Goal: Information Seeking & Learning: Find specific fact

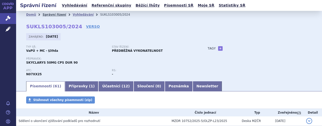
scroll to position [10, 0]
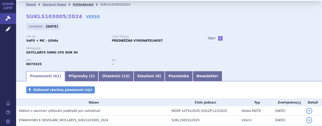
click at [74, 4] on link "Vyhledávání" at bounding box center [83, 5] width 21 height 4
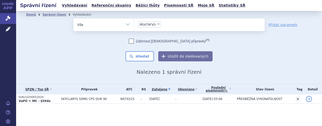
click at [178, 26] on ul "× skyclarys" at bounding box center [199, 23] width 131 height 11
click at [134, 26] on select "skyclarys" at bounding box center [134, 24] width 0 height 13
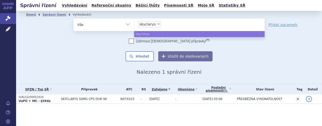
select select
type input "skyclarys"
type input "skyc"
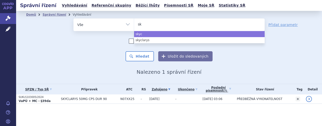
type input "s"
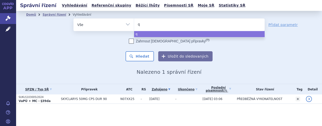
type input "qa"
type input "qals"
type input "qalso"
type input "qalsod"
type input "qalsody"
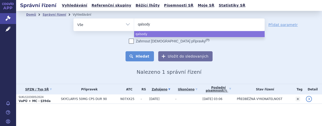
select select "qalsody"
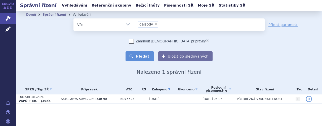
click at [150, 55] on button "Hledat" at bounding box center [140, 56] width 28 height 10
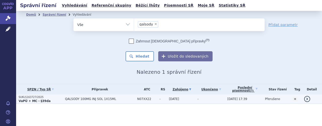
click at [118, 97] on span "QALSODY 100MG INJ SOL 1X15ML" at bounding box center [100, 99] width 70 height 4
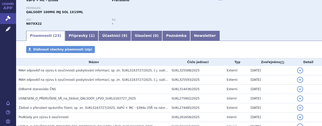
scroll to position [60, 0]
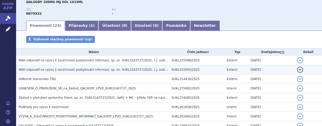
click at [94, 69] on span "MAH odpověď na výzvu k součinnosti poskytování informací, sp. zn. SUKLS163727/2…" at bounding box center [167, 70] width 296 height 4
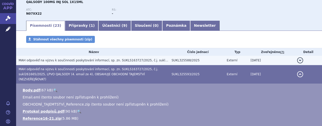
click at [80, 60] on span "MAH odpověď na výzvu k součinnosti poskytování informací, sp. zn. SUKLS163727/2…" at bounding box center [167, 60] width 296 height 4
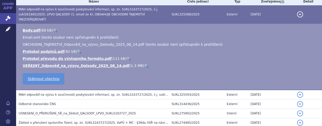
scroll to position [101, 0]
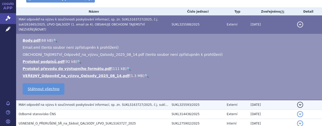
click at [93, 103] on span "MAH odpověď na výzvu k součinnosti poskytování informací, sp. zn. SUKLS163727/2…" at bounding box center [167, 105] width 296 height 4
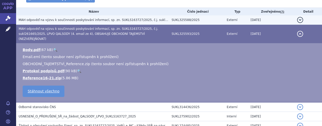
click at [65, 20] on span "MAH odpověď na výzvu k součinnosti poskytování informací, sp. zn. SUKLS163727/2…" at bounding box center [167, 20] width 296 height 4
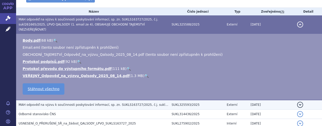
click at [66, 103] on span "MAH odpověď na výzvu k součinnosti poskytování informací, sp. zn. SUKLS163727/2…" at bounding box center [167, 105] width 296 height 4
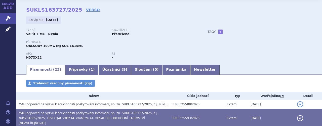
scroll to position [0, 0]
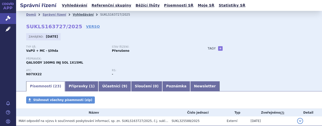
click at [78, 15] on link "Vyhledávání" at bounding box center [83, 15] width 21 height 4
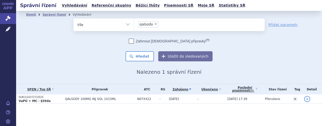
click at [178, 23] on ul "× qalsody" at bounding box center [199, 23] width 131 height 11
click at [134, 23] on select "qalsody" at bounding box center [134, 24] width 0 height 13
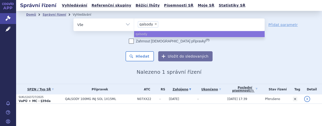
select select
type input "qalsody"
type input "qals"
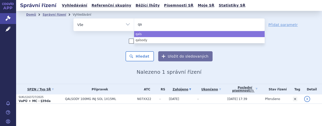
type input "q"
type input "di"
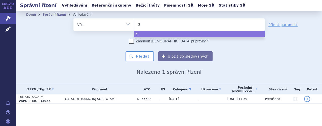
type input "dim"
type input "dime"
type input "dimet"
type input "dimeth"
type input "dimethy"
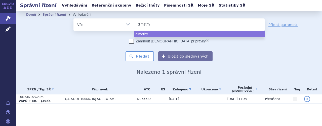
type input "dimethyl"
select select "dimethyl"
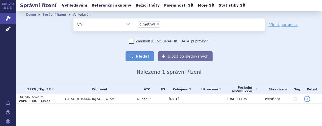
click at [141, 57] on button "Hledat" at bounding box center [140, 56] width 28 height 10
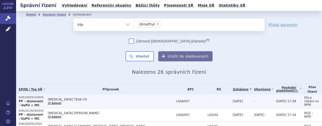
click at [146, 100] on span "[MEDICAL_DATA] TEVA CR" at bounding box center [111, 99] width 126 height 4
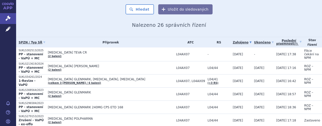
scroll to position [50, 0]
